Goal: Find specific page/section: Find specific page/section

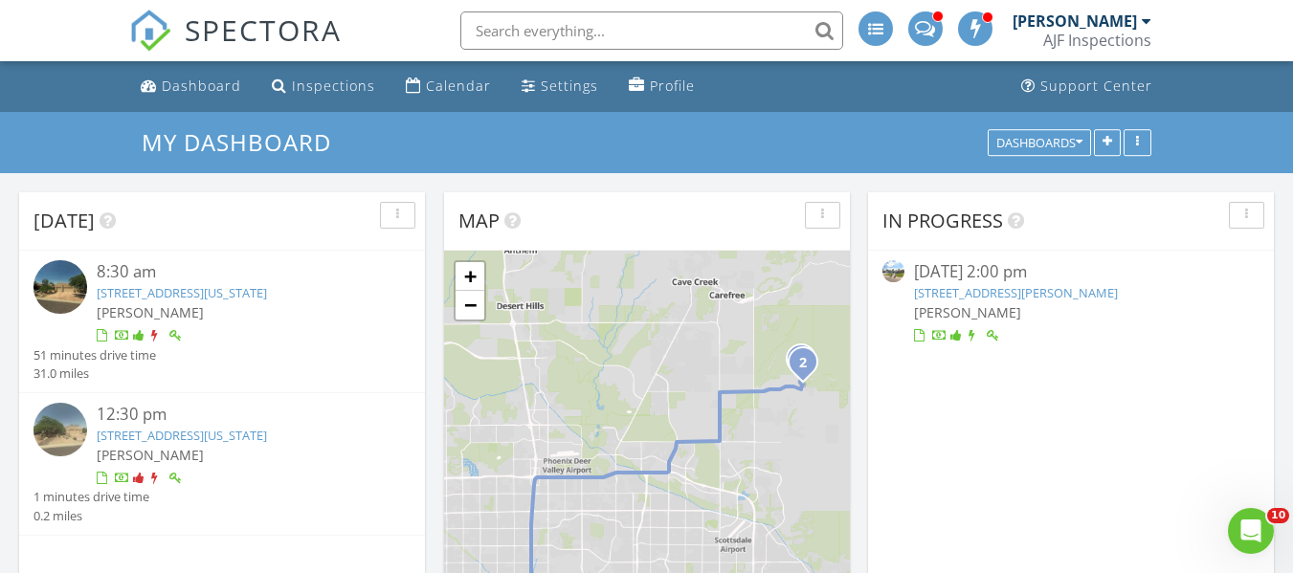
click at [267, 298] on link "29064 N 111th St , Scottsdale, Arizona 85262" at bounding box center [182, 292] width 170 height 17
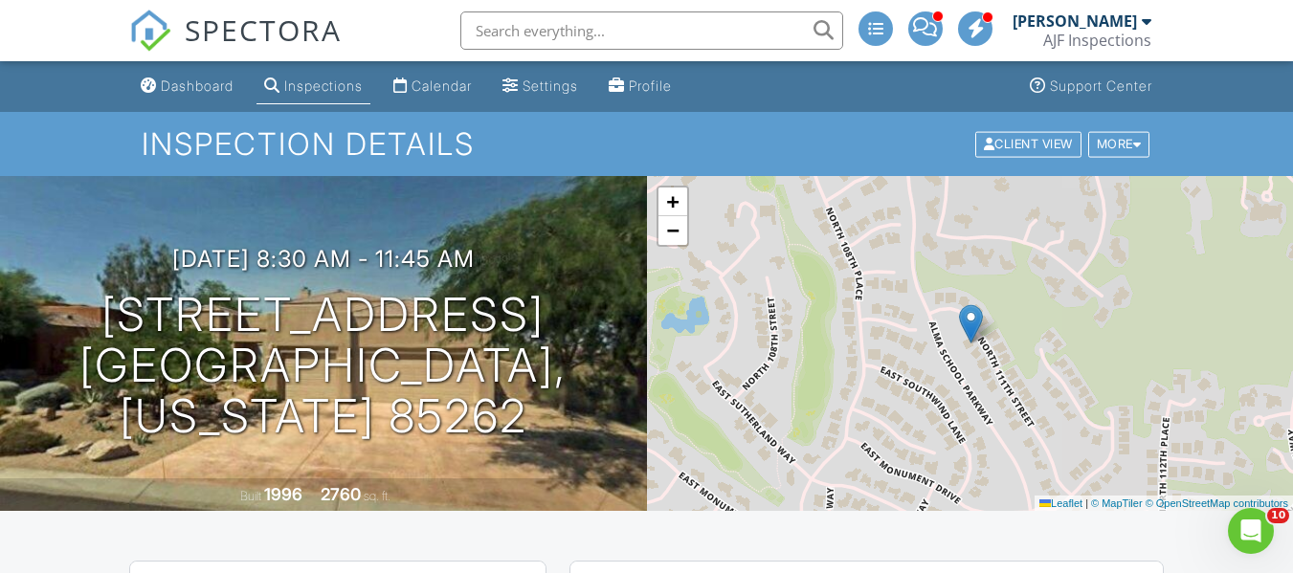
click at [331, 72] on link "Inspections" at bounding box center [313, 86] width 114 height 35
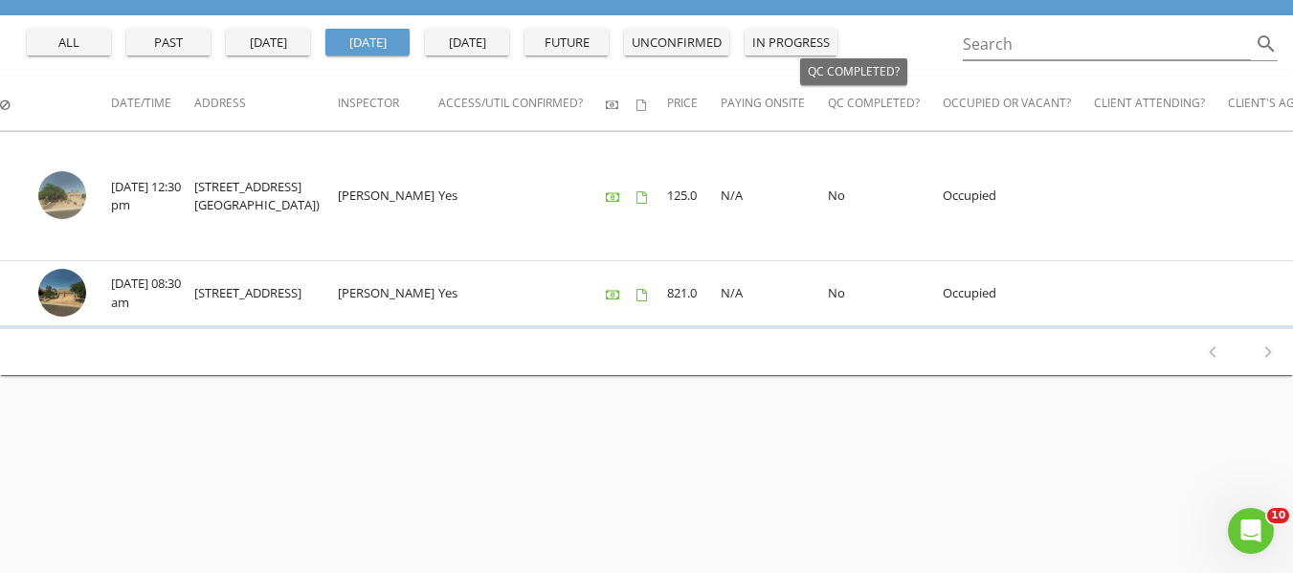
scroll to position [191, 0]
